Goal: Check status: Check status

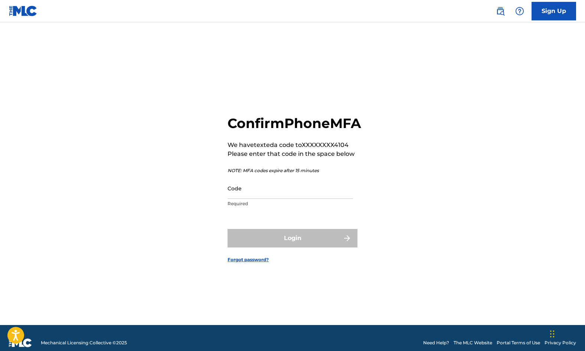
click at [270, 191] on input "Code" at bounding box center [289, 188] width 125 height 21
click at [306, 188] on input "Code" at bounding box center [289, 188] width 125 height 21
paste input "360212"
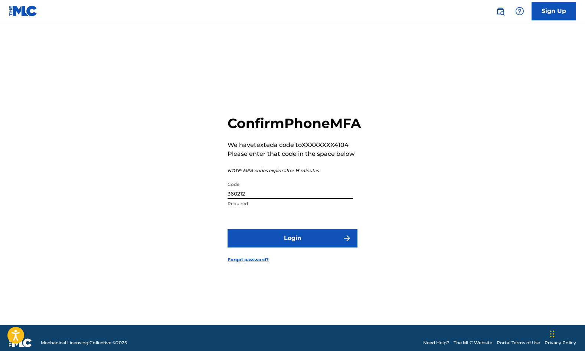
type input "360212"
click at [305, 246] on button "Login" at bounding box center [292, 238] width 130 height 19
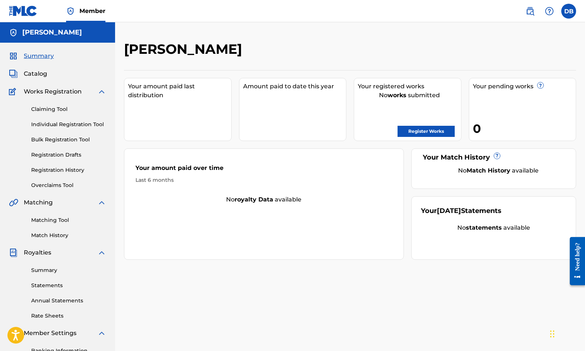
click at [62, 174] on link "Registration History" at bounding box center [68, 170] width 75 height 8
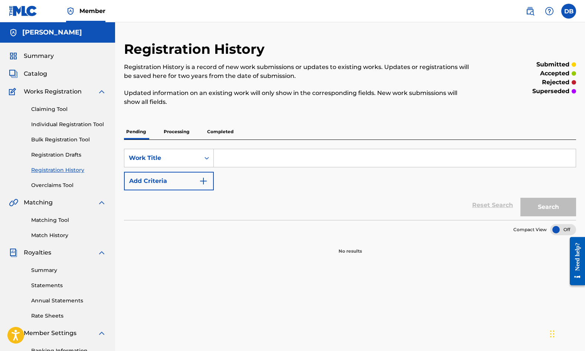
click at [236, 139] on p "Completed" at bounding box center [220, 132] width 31 height 16
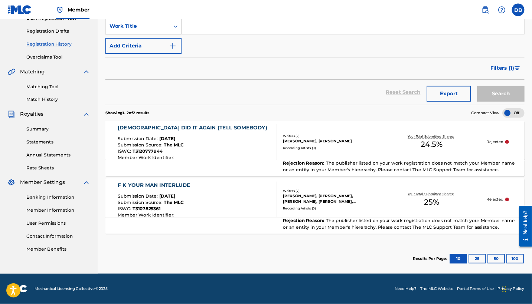
scroll to position [136, 0]
